Goal: Book appointment/travel/reservation

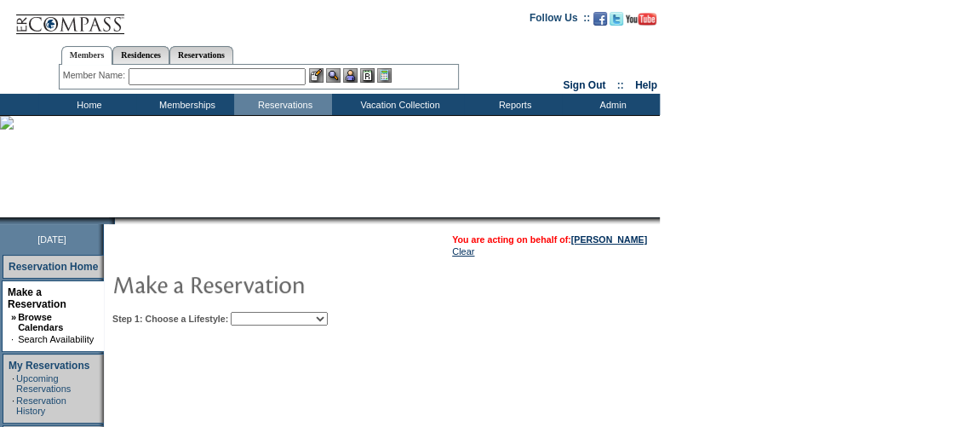
click at [328, 312] on select "Beach Leisure Metropolitan Mountain OIAL for Adventure OIAL for Couples OIAL fo…" at bounding box center [279, 319] width 97 height 14
select select "Beach"
click at [260, 313] on select "Beach Leisure Metropolitan Mountain OIAL for Adventure OIAL for Couples OIAL fo…" at bounding box center [279, 319] width 97 height 14
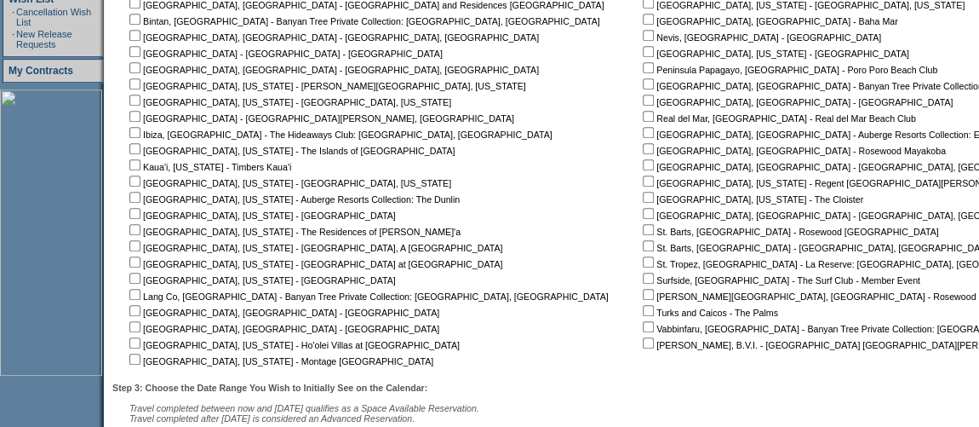
scroll to position [455, 0]
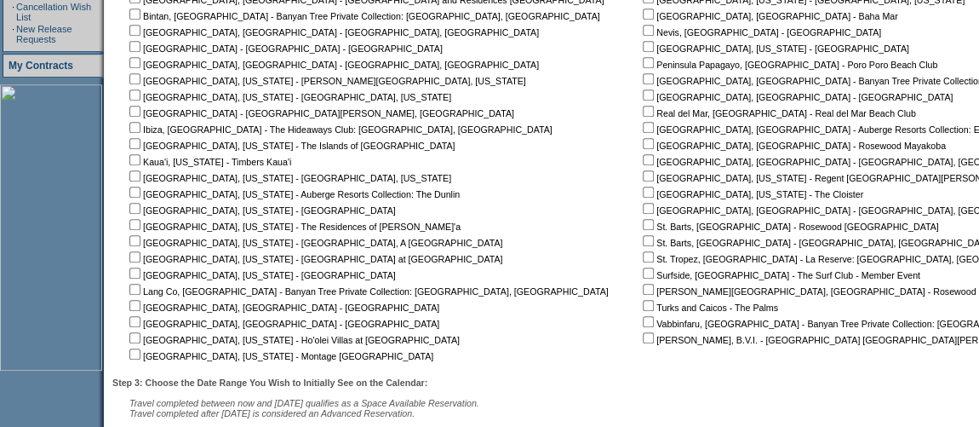
click at [643, 227] on input "checkbox" at bounding box center [648, 224] width 11 height 11
checkbox input "true"
click at [643, 238] on input "checkbox" at bounding box center [648, 240] width 11 height 11
checkbox input "true"
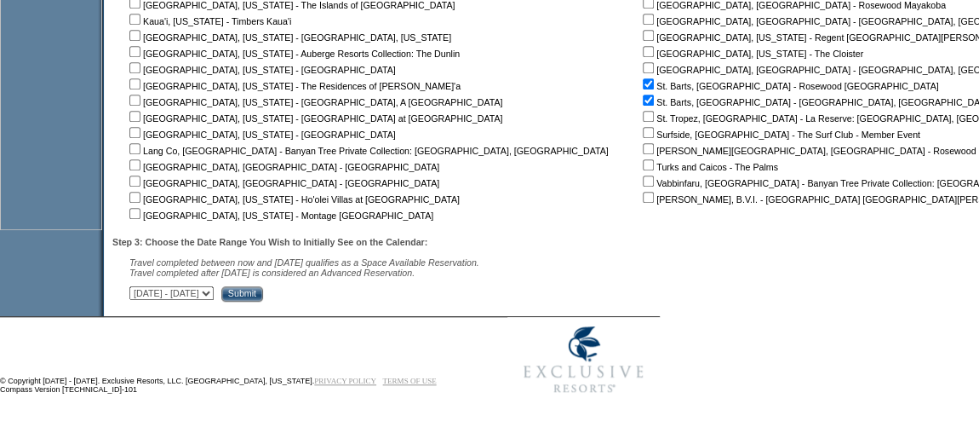
click at [263, 293] on input "Submit" at bounding box center [242, 293] width 42 height 15
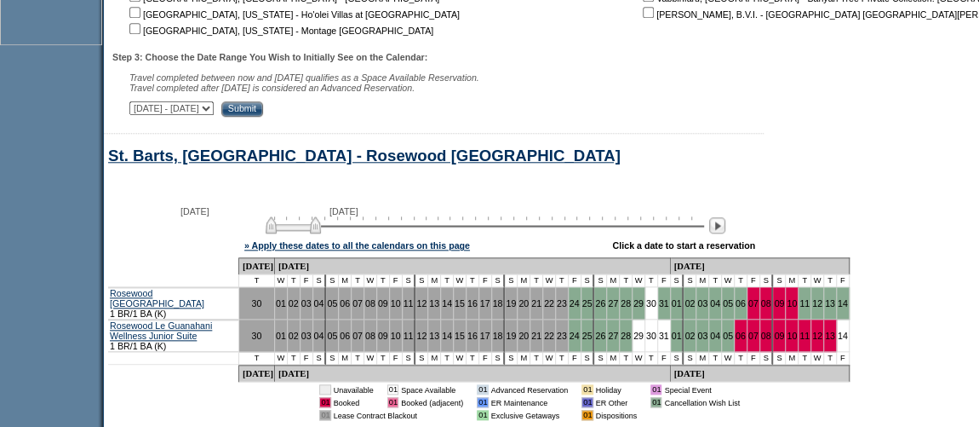
scroll to position [774, 0]
